Goal: Find specific page/section: Find specific page/section

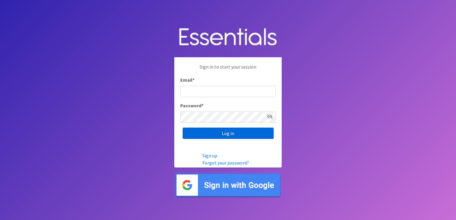
type input "[EMAIL_ADDRESS][DOMAIN_NAME]"
click at [235, 136] on input "Log in" at bounding box center [228, 133] width 91 height 11
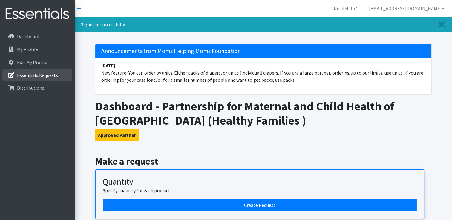
click at [52, 76] on p "Essentials Requests" at bounding box center [37, 75] width 41 height 6
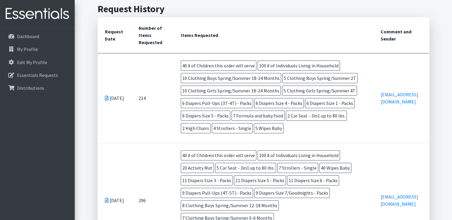
scroll to position [166, 0]
